Goal: Transaction & Acquisition: Download file/media

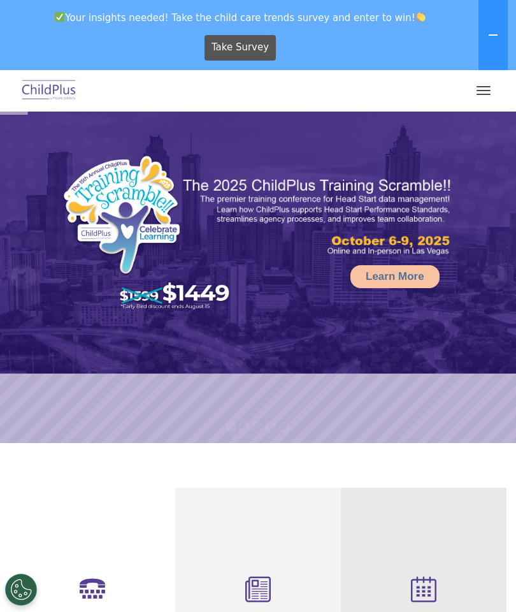
select select "MEDIUM"
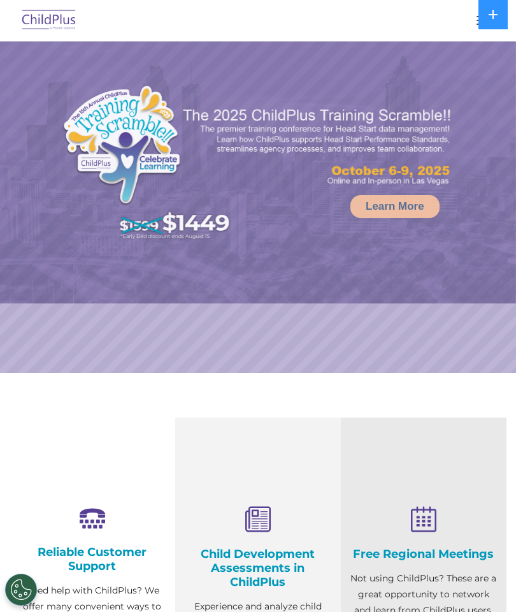
select select "MEDIUM"
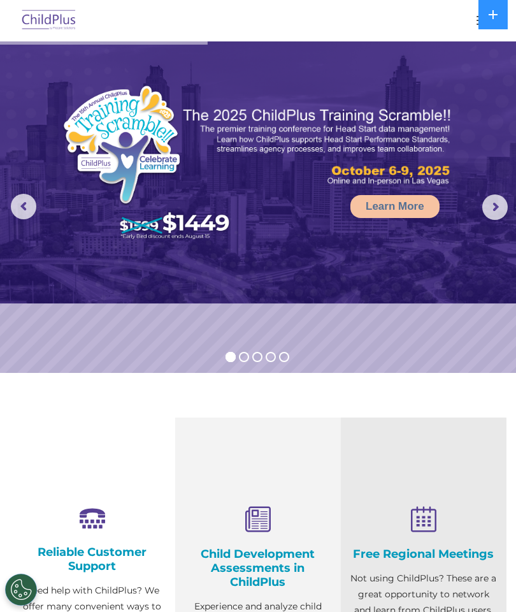
click at [40, 15] on img at bounding box center [49, 21] width 60 height 30
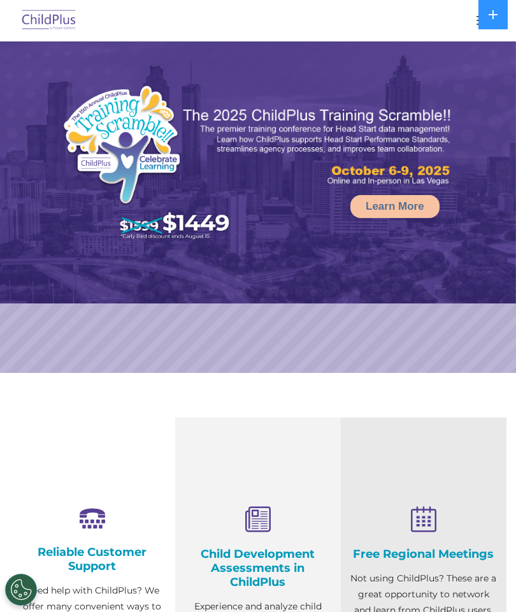
select select "MEDIUM"
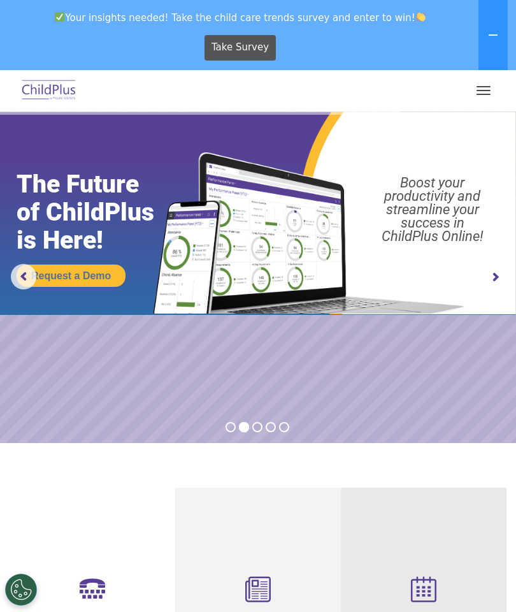
click at [484, 83] on button "button" at bounding box center [483, 90] width 27 height 20
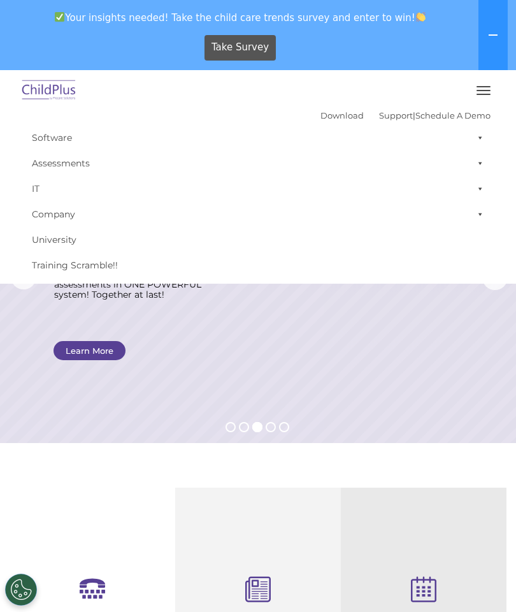
click at [327, 120] on link "Download" at bounding box center [342, 115] width 43 height 10
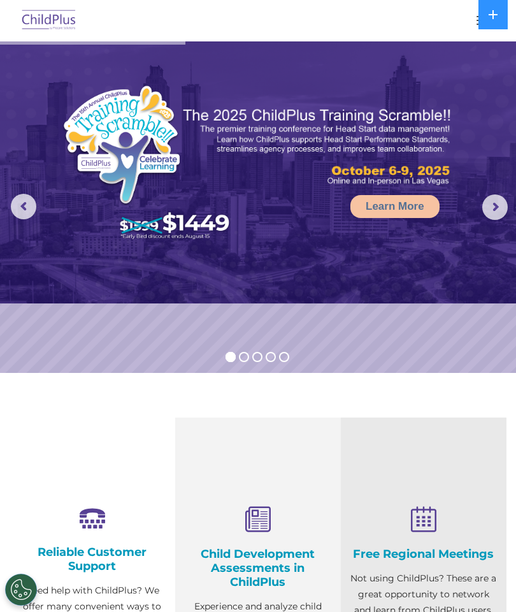
click at [479, 14] on button at bounding box center [493, 14] width 29 height 29
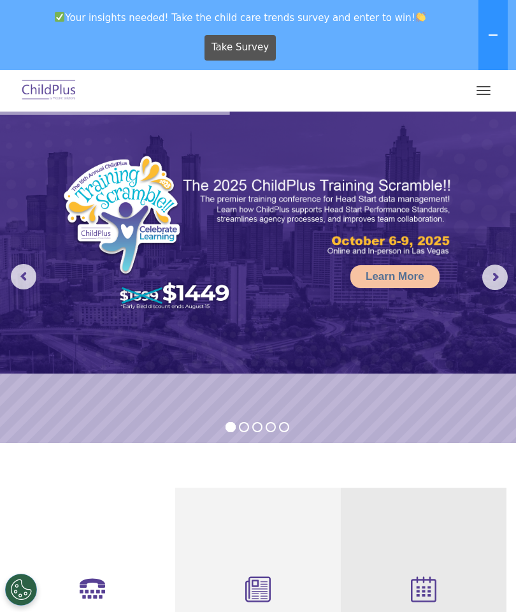
click at [482, 94] on span "button" at bounding box center [484, 94] width 14 height 1
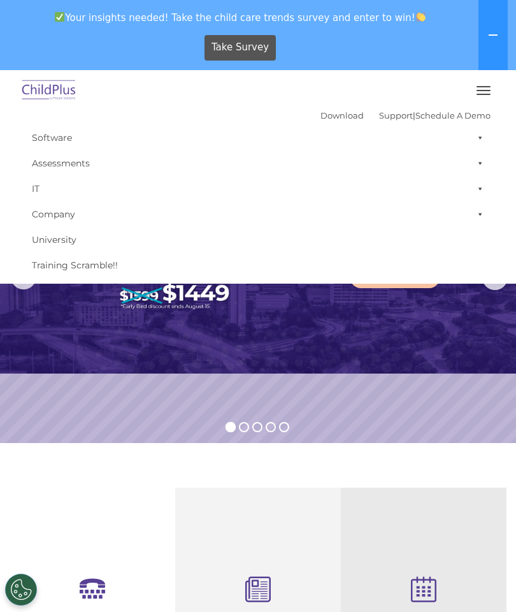
select select "MEDIUM"
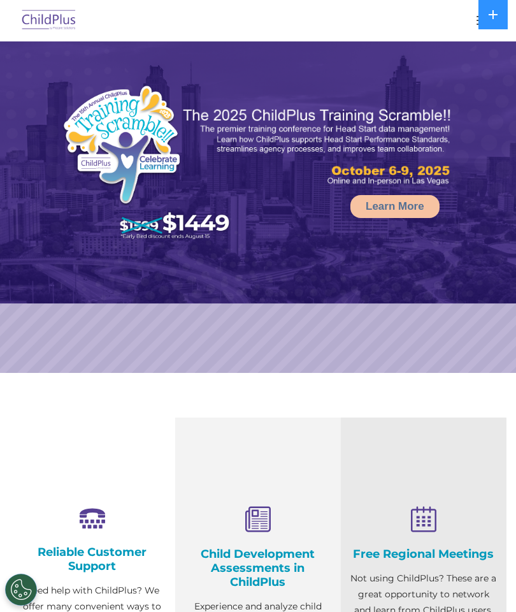
select select "MEDIUM"
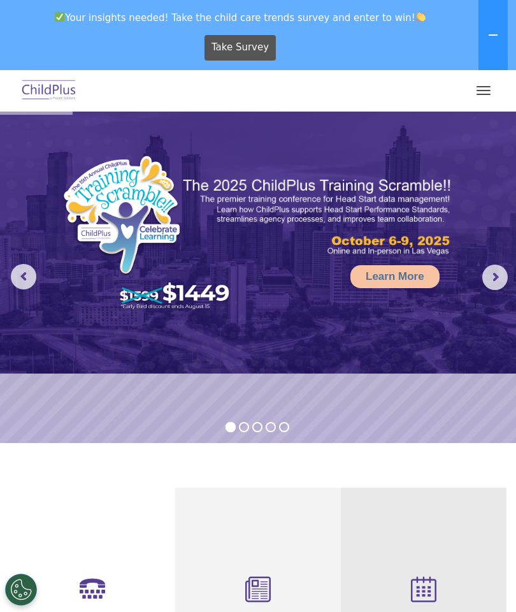
click at [474, 87] on button "button" at bounding box center [483, 90] width 27 height 20
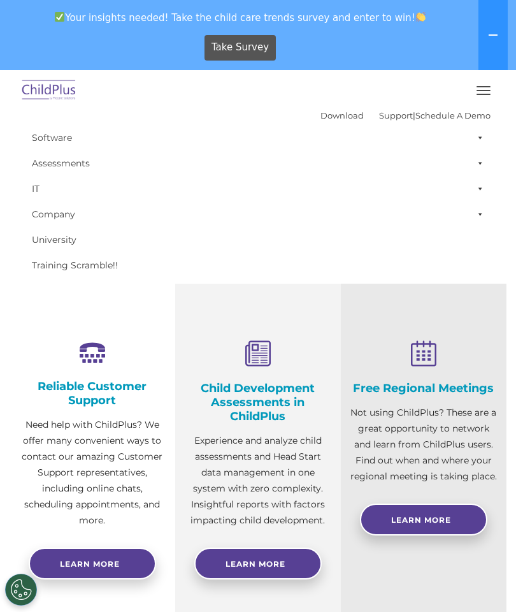
scroll to position [232, 0]
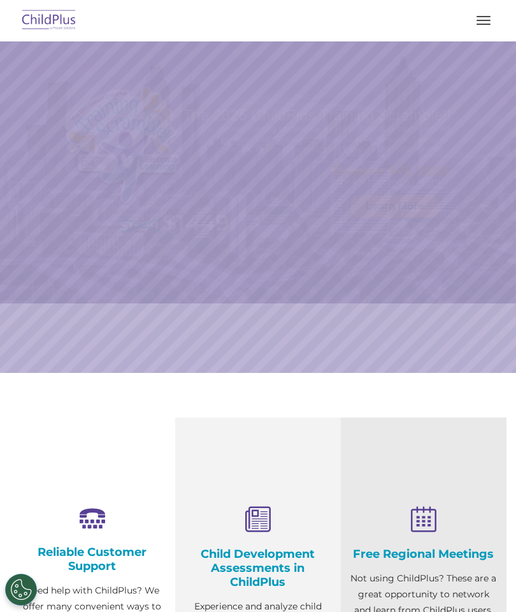
select select "MEDIUM"
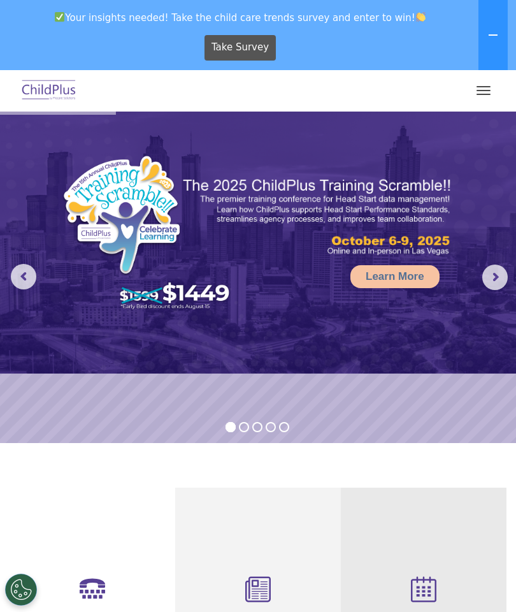
click at [487, 99] on button "button" at bounding box center [483, 90] width 27 height 20
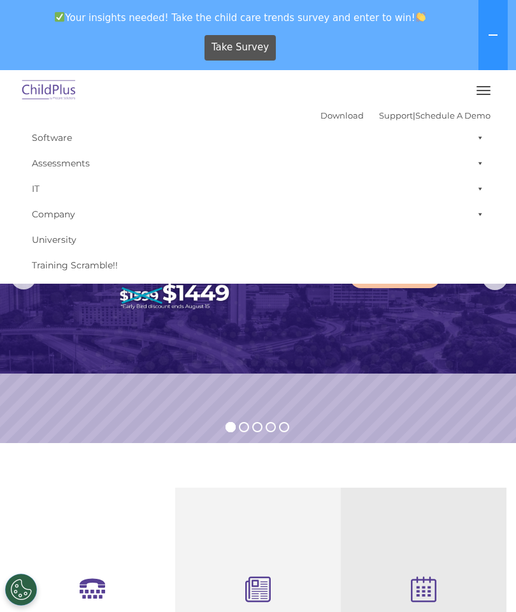
click at [327, 112] on link "Download" at bounding box center [342, 115] width 43 height 10
